Goal: Check status: Check status

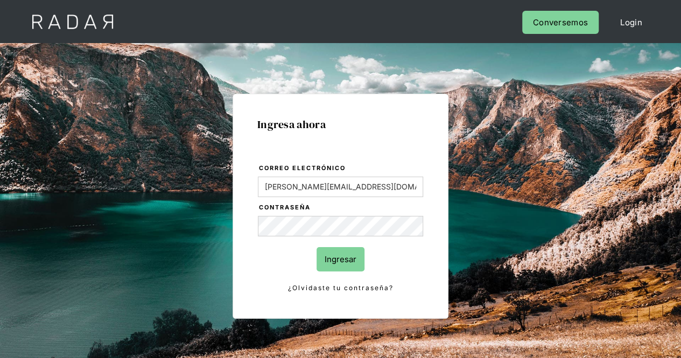
click at [340, 260] on input "Ingresar" at bounding box center [340, 259] width 48 height 24
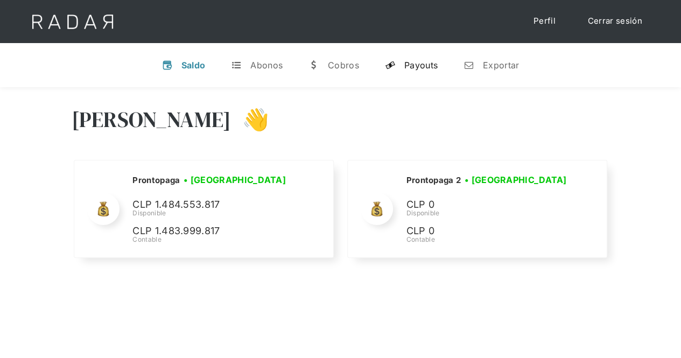
click at [435, 63] on div "Payouts" at bounding box center [420, 65] width 33 height 11
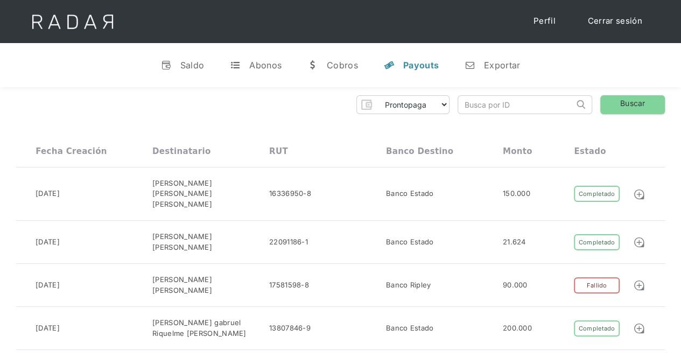
click at [505, 106] on input "search" at bounding box center [516, 105] width 116 height 18
click at [507, 107] on input "search" at bounding box center [516, 105] width 116 height 18
paste input "ea340167-f435-42e4-aab8-18d1d8515ef5"
click at [469, 107] on input "ea340167-f435-42e4-aab8-18d1d8515ef5" at bounding box center [516, 105] width 116 height 18
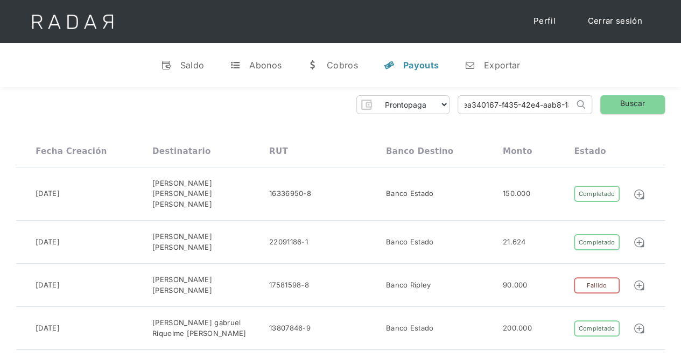
scroll to position [0, 0]
click at [633, 103] on link "Buscar" at bounding box center [632, 104] width 65 height 19
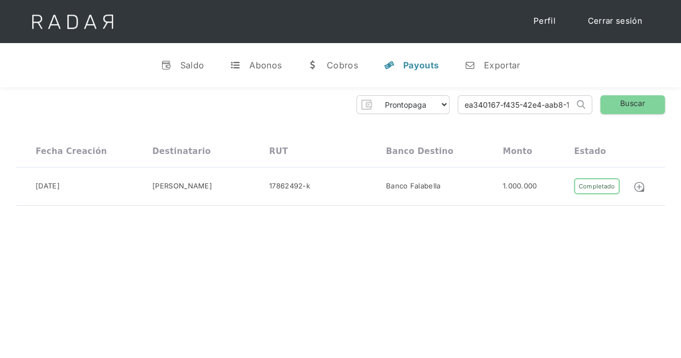
click at [270, 267] on div "Hola Evans 👋 Cargando tus cuentas... Nombre de la empresa • Conectada • Descone…" at bounding box center [340, 266] width 681 height 358
click at [505, 108] on input "ea340167-f435-42e4-aab8-18d1d8515ef5" at bounding box center [516, 105] width 116 height 18
paste input "a0f4c0e8-1449-4a42-b097-0480e042a840"
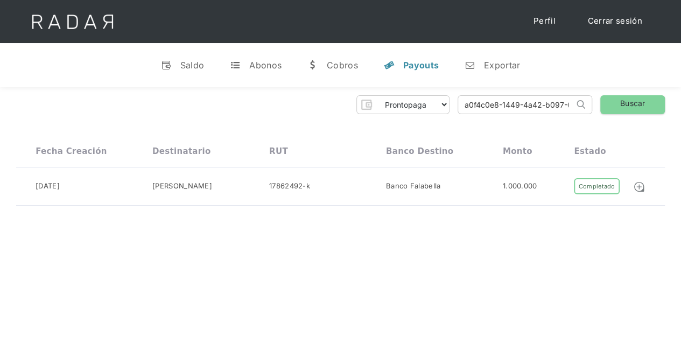
scroll to position [0, 57]
click at [505, 108] on input "a0f4c0e8-1449-4a42-b097-0480e042a840" at bounding box center [516, 105] width 116 height 18
type input "a0f4c0e8-1449-4a42-b097-0480e042a840"
click at [638, 107] on link "Buscar" at bounding box center [632, 104] width 65 height 19
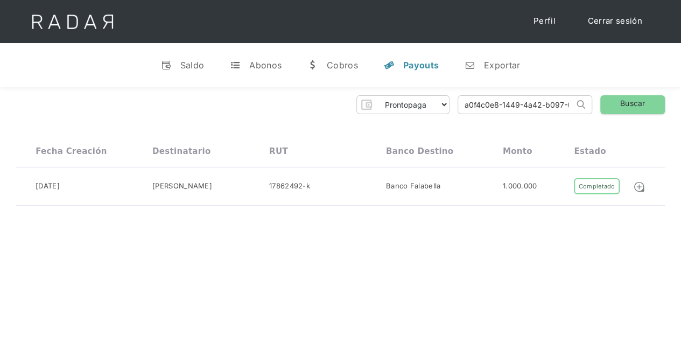
click at [284, 240] on div "Hola Evans 👋 Cargando tus cuentas... Nombre de la empresa • Conectada • Descone…" at bounding box center [340, 266] width 681 height 358
